Goal: Task Accomplishment & Management: Manage account settings

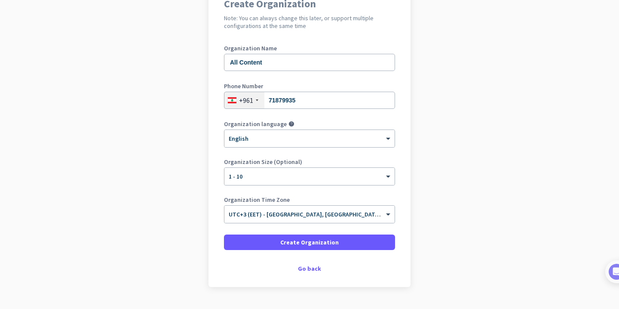
scroll to position [107, 0]
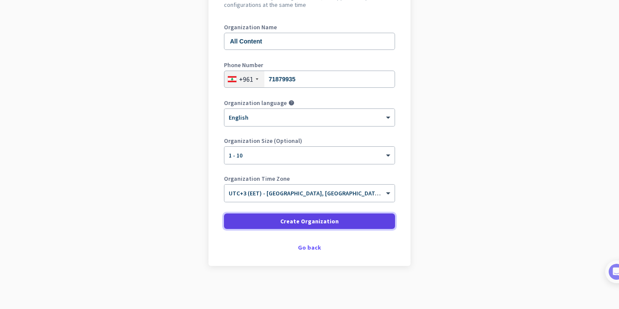
click at [294, 221] on span "Create Organization" at bounding box center [309, 221] width 58 height 9
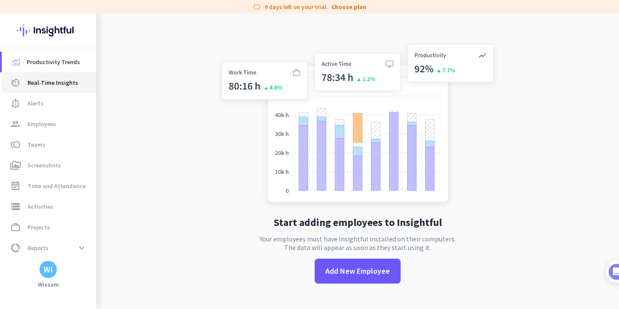
click at [69, 84] on span "Real-Time Insights" at bounding box center [53, 82] width 51 height 10
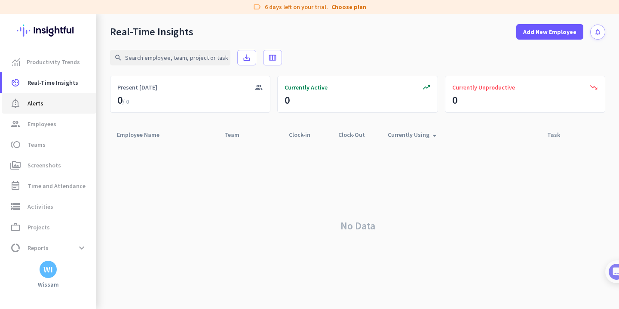
click at [38, 102] on span "Alerts" at bounding box center [36, 103] width 16 height 10
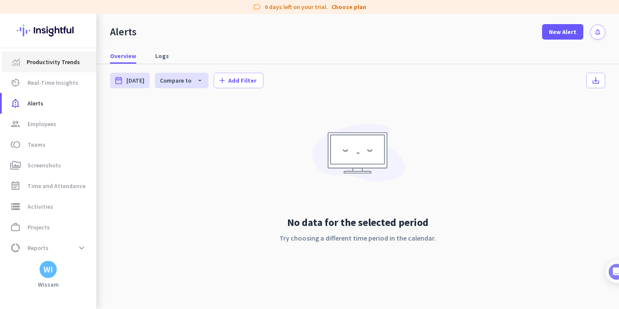
click at [45, 70] on link "Productivity Trends" at bounding box center [49, 62] width 95 height 21
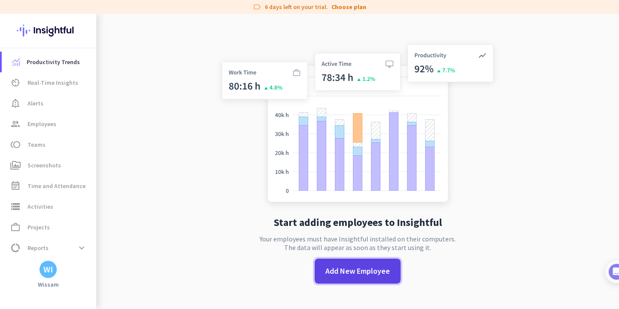
click at [365, 274] on span "Add New Employee" at bounding box center [357, 270] width 64 height 11
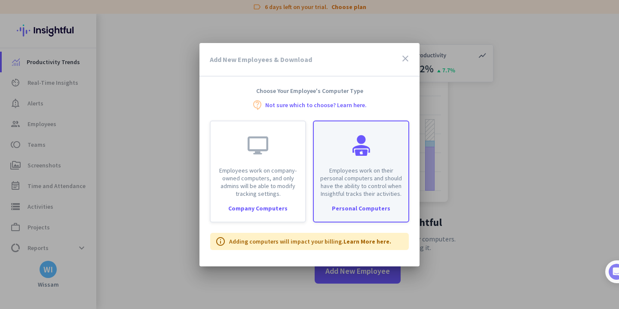
click at [380, 150] on div "Employees work on their personal computers and should have the ability to contr…" at bounding box center [361, 159] width 95 height 76
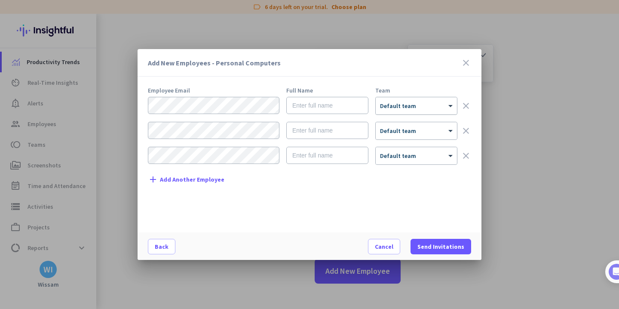
click at [422, 108] on div "× Default team" at bounding box center [411, 105] width 70 height 7
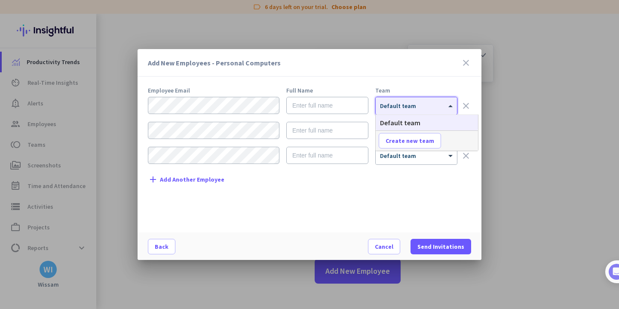
click at [430, 80] on div "Add New Employees - Personal Computers close Employee Email Full Name Team × De…" at bounding box center [310, 154] width 344 height 211
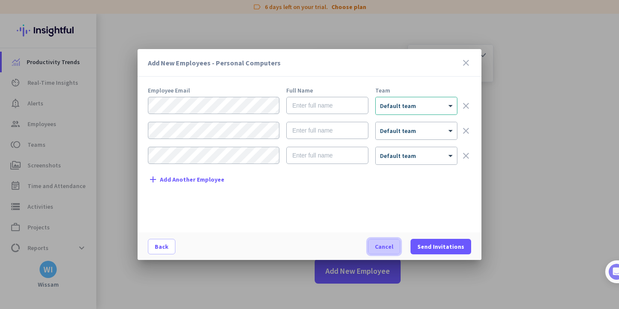
click at [391, 247] on span "Cancel" at bounding box center [384, 246] width 18 height 9
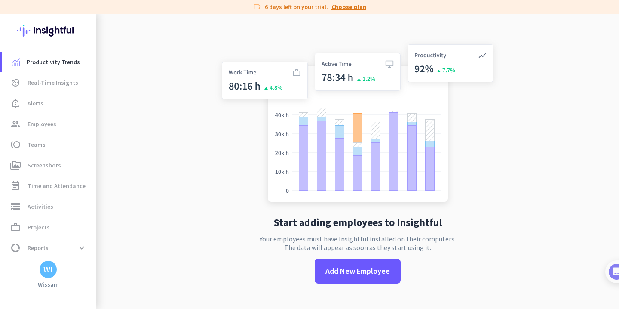
click at [337, 7] on link "Choose plan" at bounding box center [348, 7] width 35 height 9
click at [85, 248] on span at bounding box center [81, 247] width 15 height 15
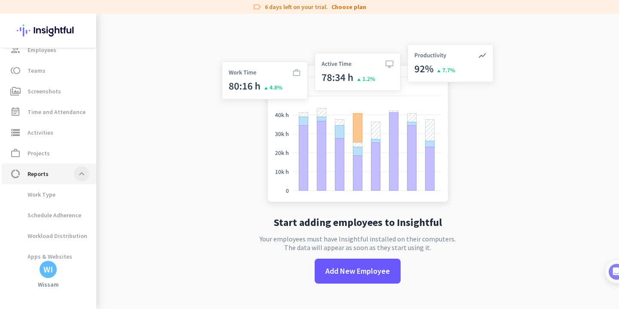
scroll to position [101, 0]
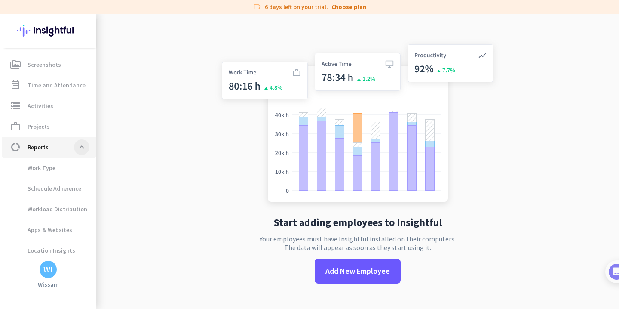
click at [84, 147] on span at bounding box center [81, 146] width 15 height 15
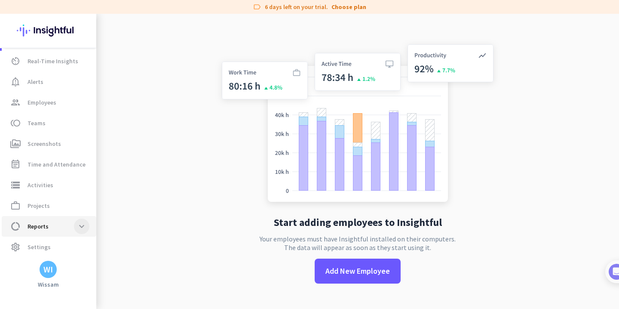
scroll to position [0, 0]
